Goal: Information Seeking & Learning: Learn about a topic

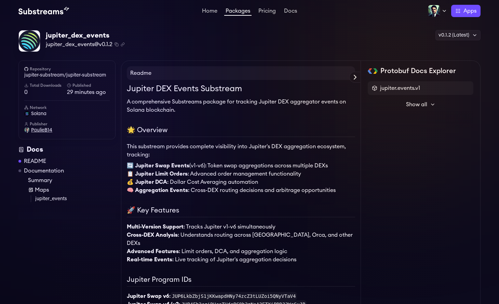
click at [42, 129] on span "PaulieB14" at bounding box center [41, 130] width 21 height 7
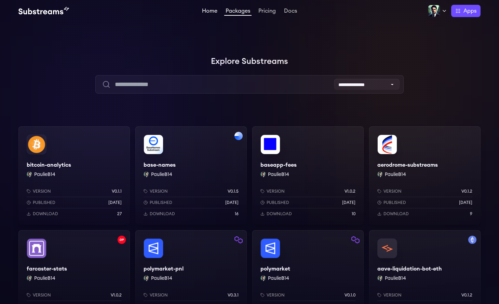
click at [212, 12] on link "Home" at bounding box center [210, 11] width 18 height 7
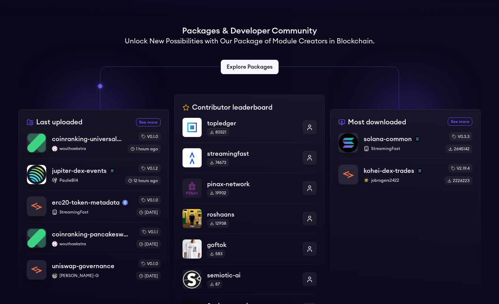
scroll to position [173, 0]
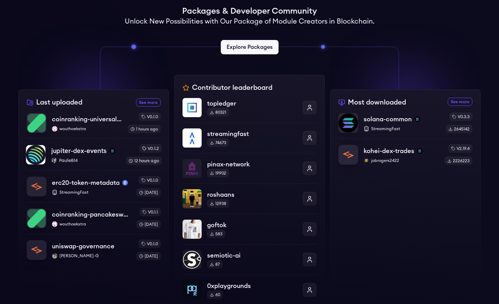
click at [81, 160] on p "PaulieB14" at bounding box center [85, 160] width 69 height 5
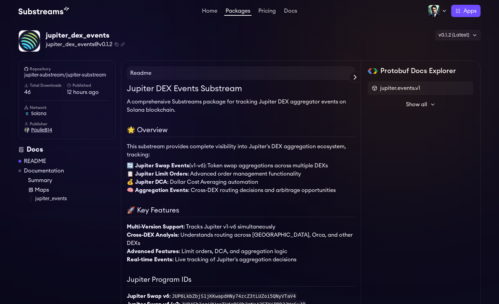
click at [39, 132] on span "PaulieB14" at bounding box center [41, 130] width 21 height 7
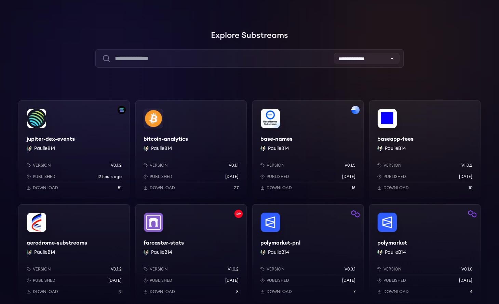
scroll to position [74, 0]
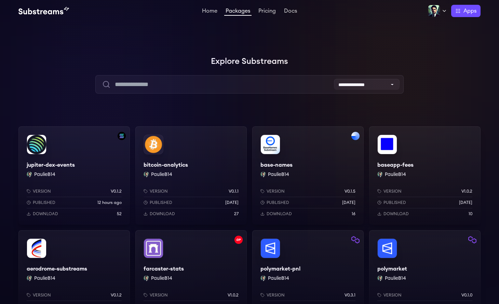
scroll to position [73, 0]
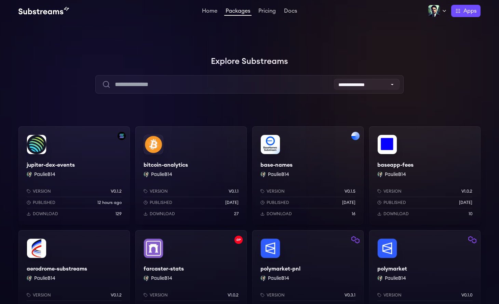
scroll to position [66, 0]
click at [212, 12] on link "Home" at bounding box center [210, 11] width 18 height 7
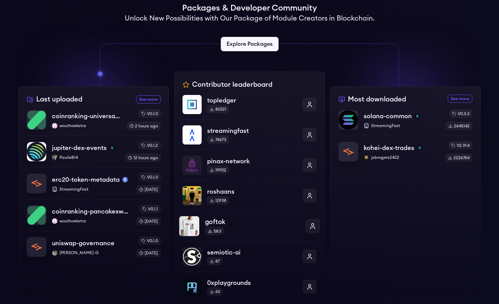
scroll to position [142, 0]
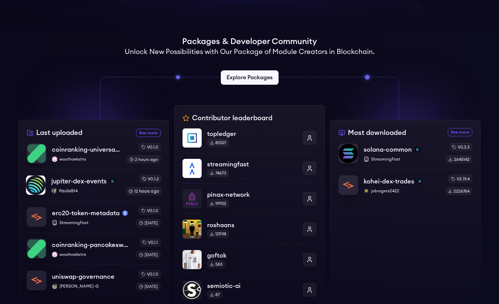
click at [101, 194] on p "PaulieB14" at bounding box center [85, 190] width 69 height 5
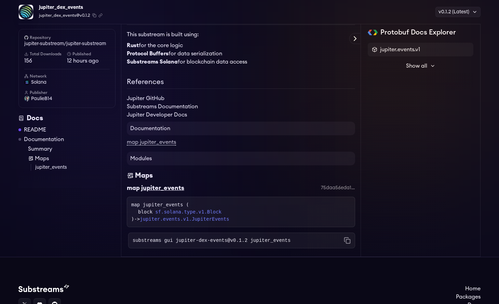
scroll to position [705, 0]
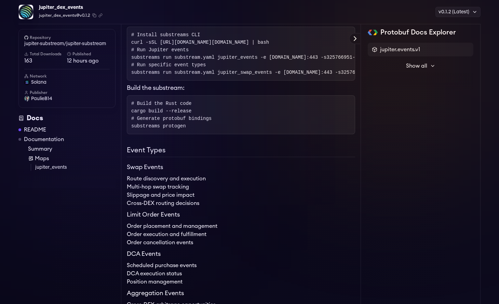
scroll to position [160, 0]
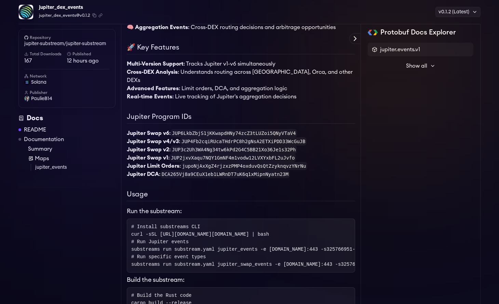
scroll to position [165, 0]
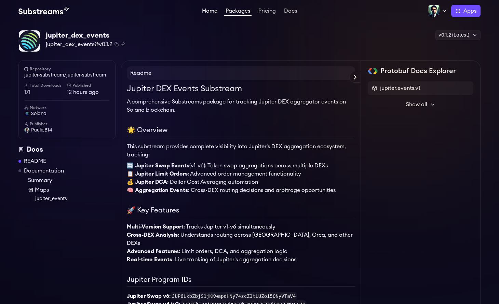
click at [211, 13] on link "Home" at bounding box center [210, 11] width 18 height 7
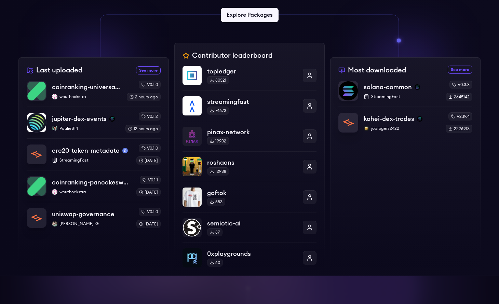
scroll to position [207, 0]
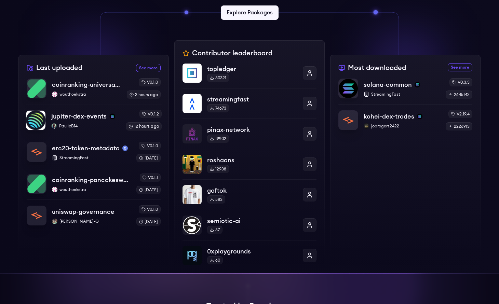
click at [101, 124] on p "PaulieB14" at bounding box center [85, 125] width 69 height 5
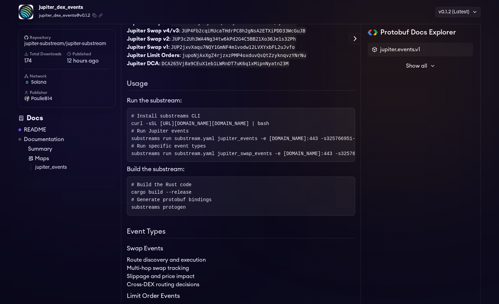
scroll to position [294, 0]
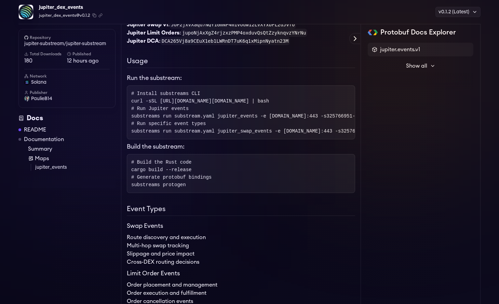
scroll to position [299, 0]
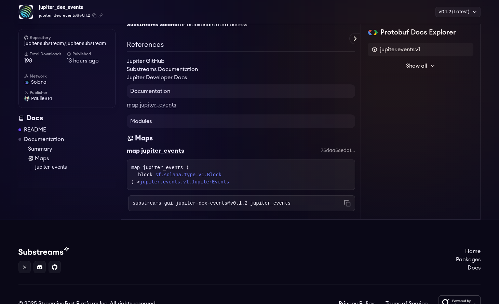
scroll to position [747, 0]
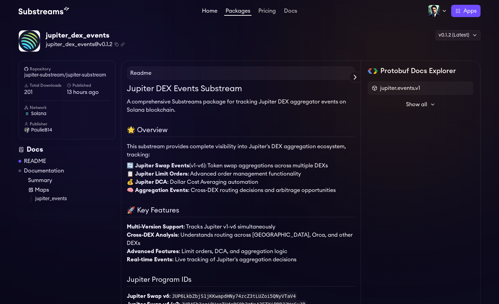
click at [208, 12] on link "Home" at bounding box center [210, 11] width 18 height 7
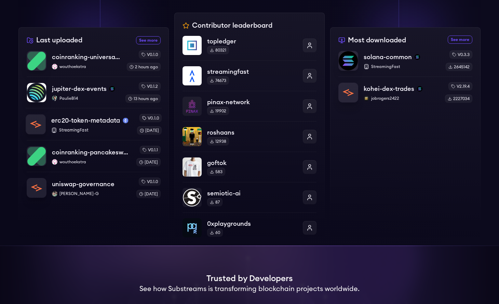
scroll to position [228, 0]
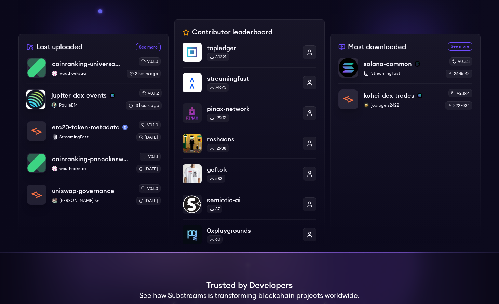
click at [91, 105] on p "PaulieB14" at bounding box center [85, 105] width 69 height 5
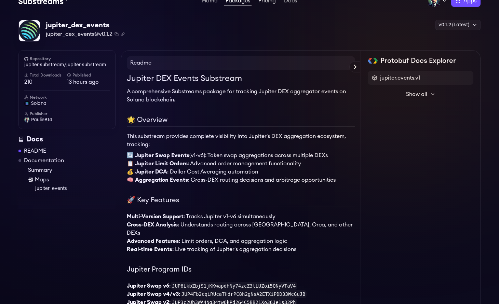
scroll to position [56, 0]
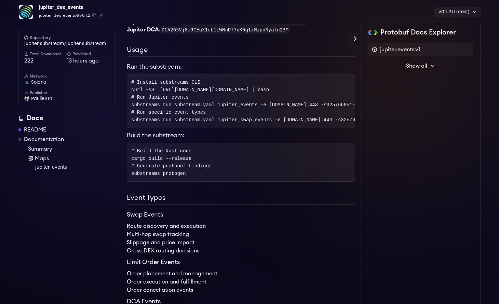
scroll to position [308, 0]
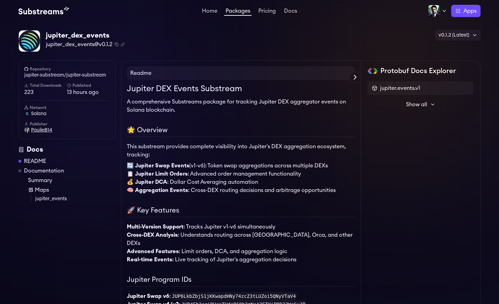
click at [45, 129] on span "PaulieB14" at bounding box center [41, 130] width 21 height 7
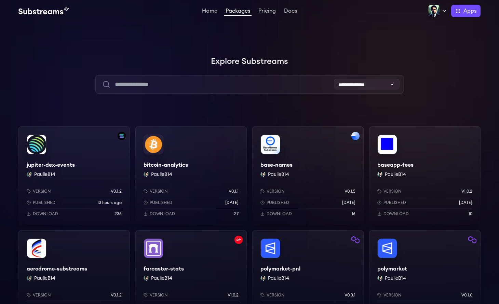
click at [97, 166] on div "jupiter-dex-events PaulieB14 Version v0.1.2 Published 13 hours ago Download 236" at bounding box center [73, 175] width 111 height 98
click at [208, 13] on link "Home" at bounding box center [210, 11] width 18 height 7
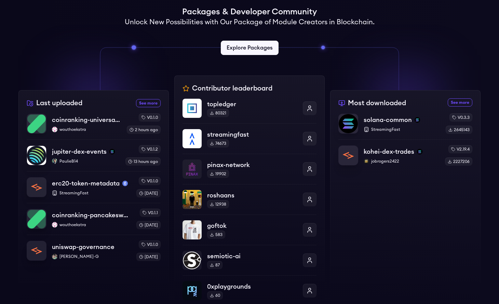
scroll to position [185, 0]
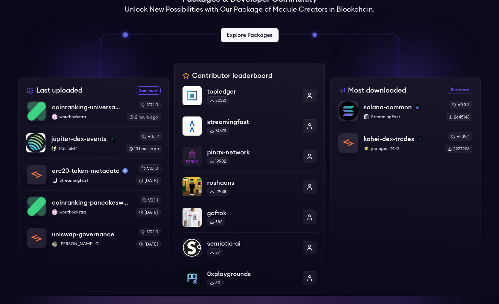
click at [59, 149] on p "PaulieB14" at bounding box center [85, 148] width 69 height 5
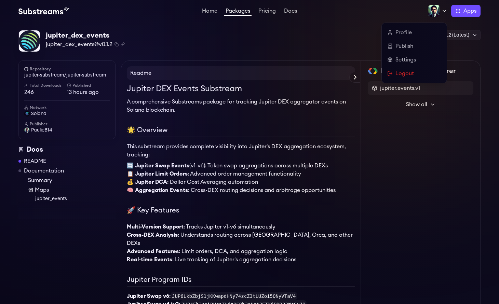
click at [432, 12] on img at bounding box center [434, 11] width 12 height 12
click at [402, 32] on link "Profile" at bounding box center [414, 32] width 54 height 8
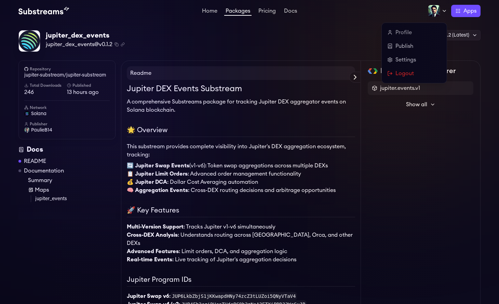
click at [402, 32] on link "Profile" at bounding box center [414, 32] width 54 height 8
click at [408, 32] on link "Profile" at bounding box center [414, 32] width 54 height 8
click at [442, 12] on icon at bounding box center [444, 10] width 5 height 5
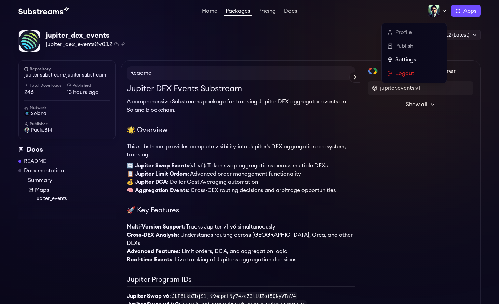
click at [402, 60] on link "Settings" at bounding box center [414, 60] width 54 height 8
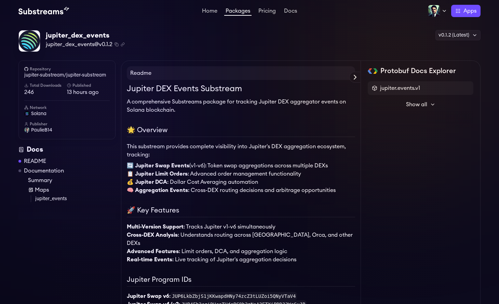
click at [52, 13] on img at bounding box center [43, 11] width 51 height 8
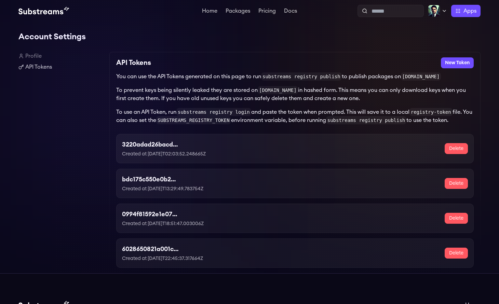
click at [31, 57] on link "Profile" at bounding box center [60, 56] width 85 height 8
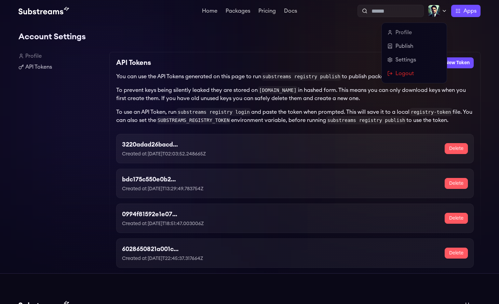
click at [439, 14] on img at bounding box center [434, 11] width 12 height 12
click at [403, 32] on link "Profile" at bounding box center [414, 32] width 54 height 8
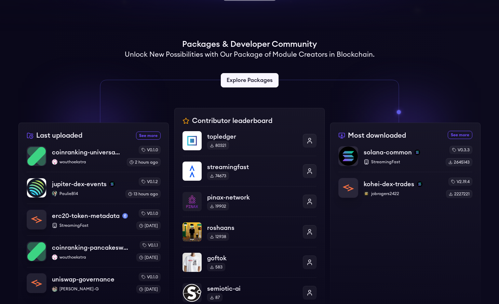
scroll to position [154, 0]
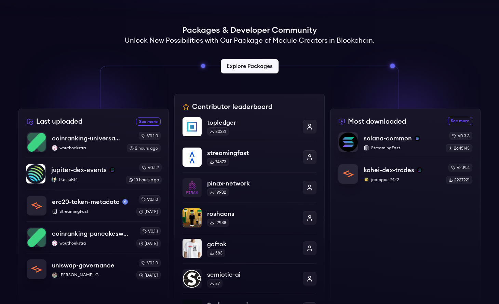
click at [90, 182] on p "PaulieB14" at bounding box center [85, 179] width 69 height 5
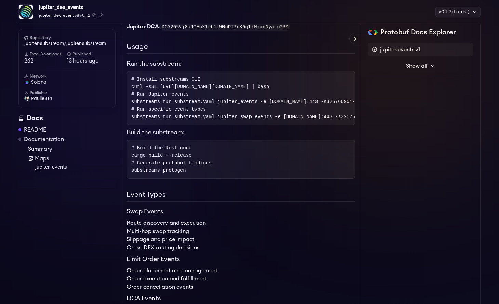
scroll to position [478, 0]
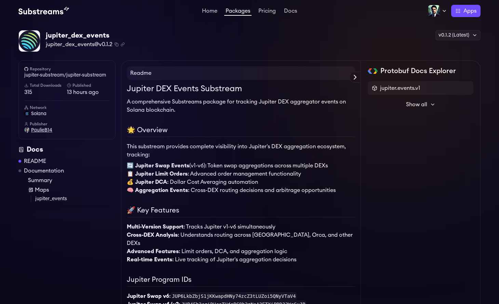
click at [44, 132] on span "PaulieB14" at bounding box center [41, 130] width 21 height 7
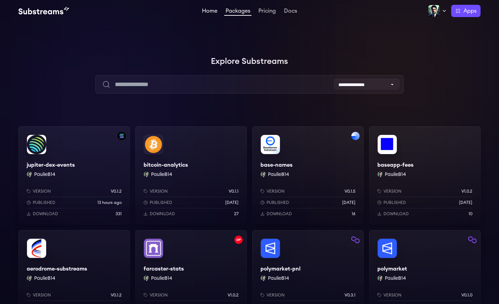
click at [208, 11] on link "Home" at bounding box center [210, 11] width 18 height 7
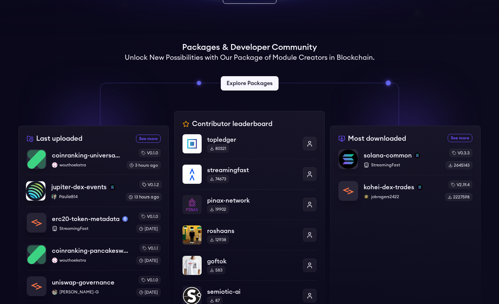
scroll to position [141, 0]
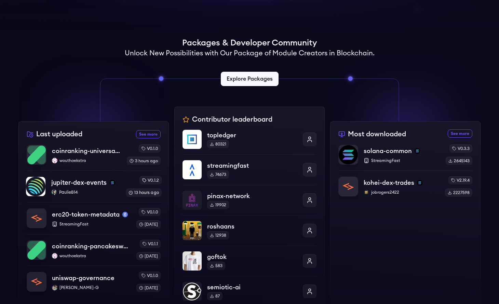
click at [86, 190] on p "PaulieB14" at bounding box center [85, 192] width 69 height 5
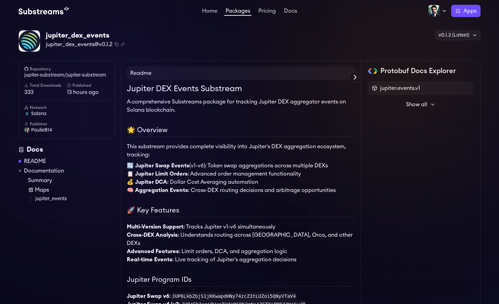
click at [38, 86] on h6 "Total Downloads" at bounding box center [45, 85] width 43 height 5
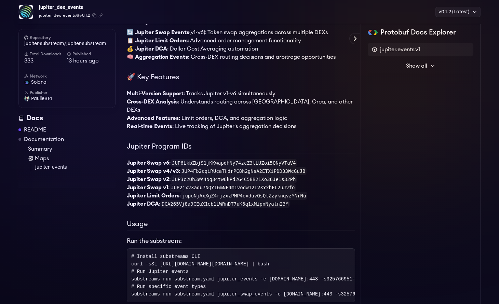
scroll to position [136, 0]
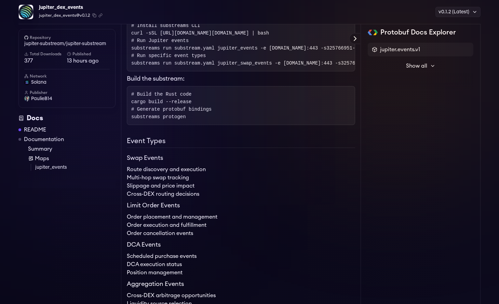
scroll to position [592, 0]
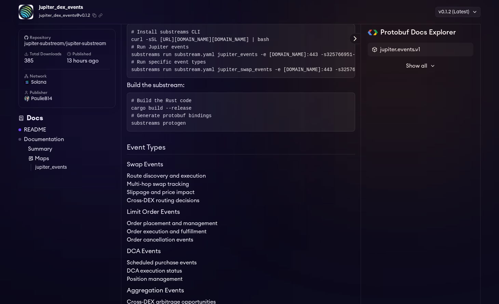
scroll to position [313, 0]
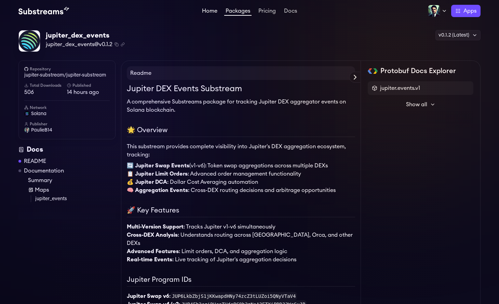
click at [208, 12] on link "Home" at bounding box center [210, 11] width 18 height 7
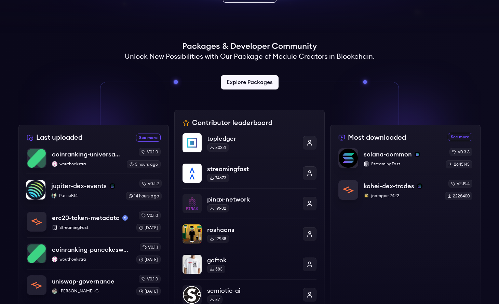
scroll to position [138, 0]
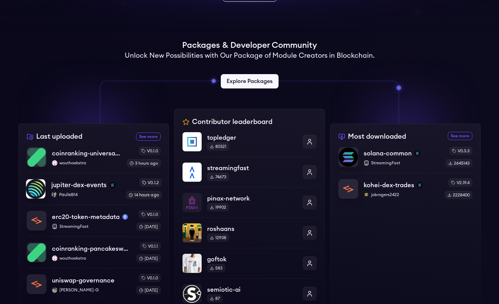
click at [66, 194] on p "PaulieB14" at bounding box center [85, 194] width 69 height 5
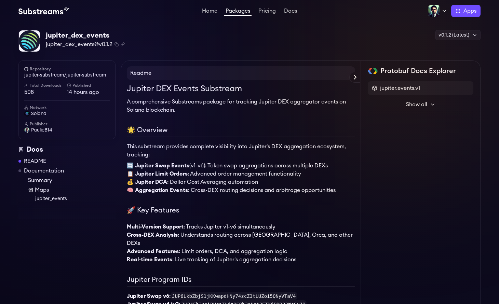
click at [45, 130] on span "PaulieB14" at bounding box center [41, 130] width 21 height 7
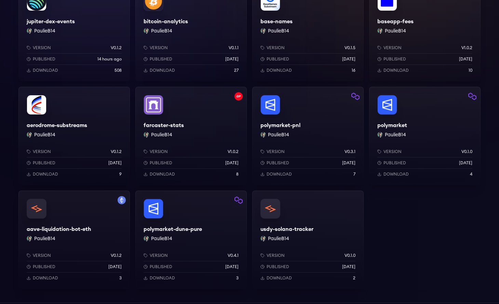
scroll to position [65, 0]
